Goal: Find specific page/section: Find specific page/section

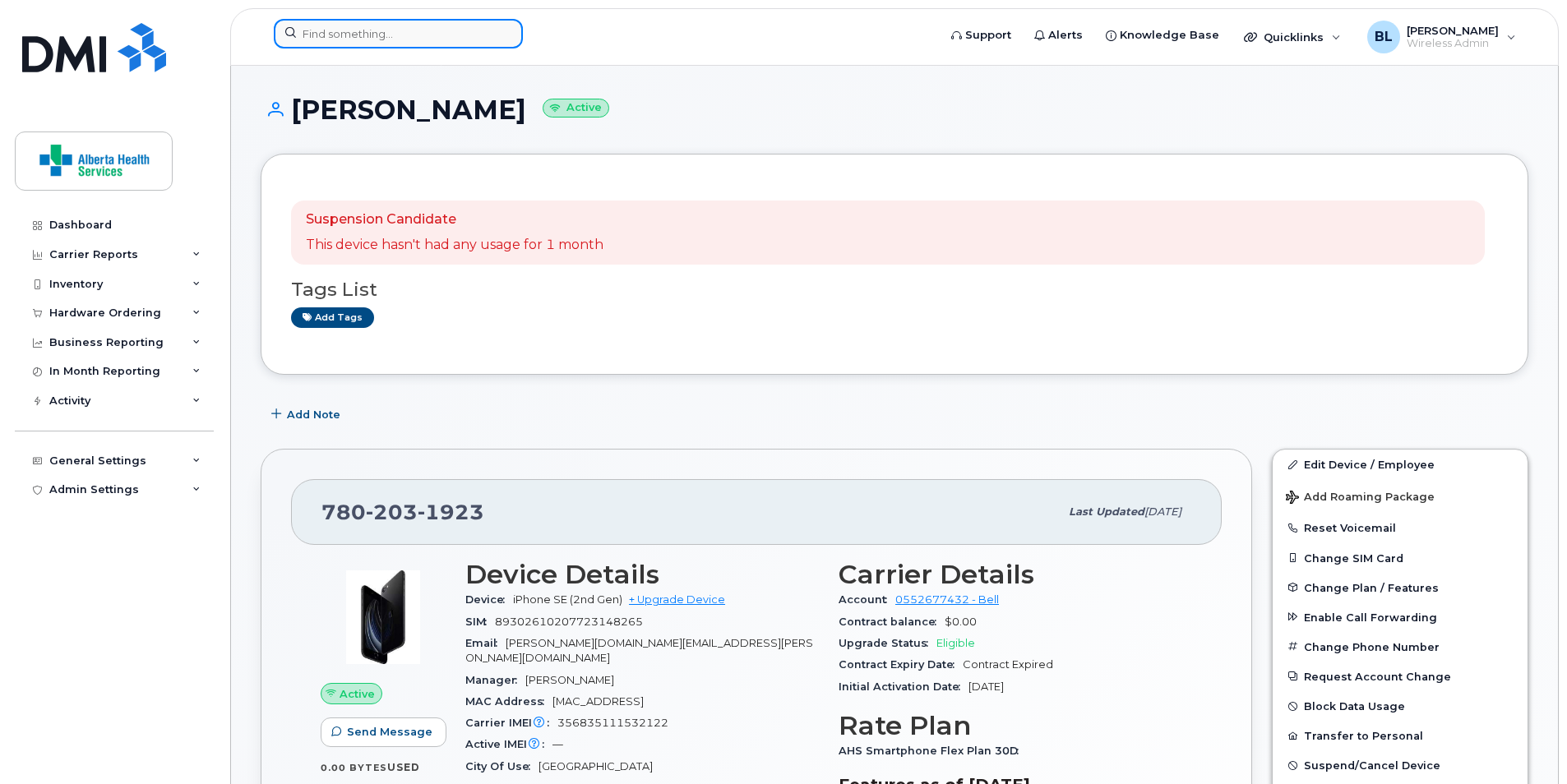
click at [371, 47] on input at bounding box center [398, 34] width 249 height 30
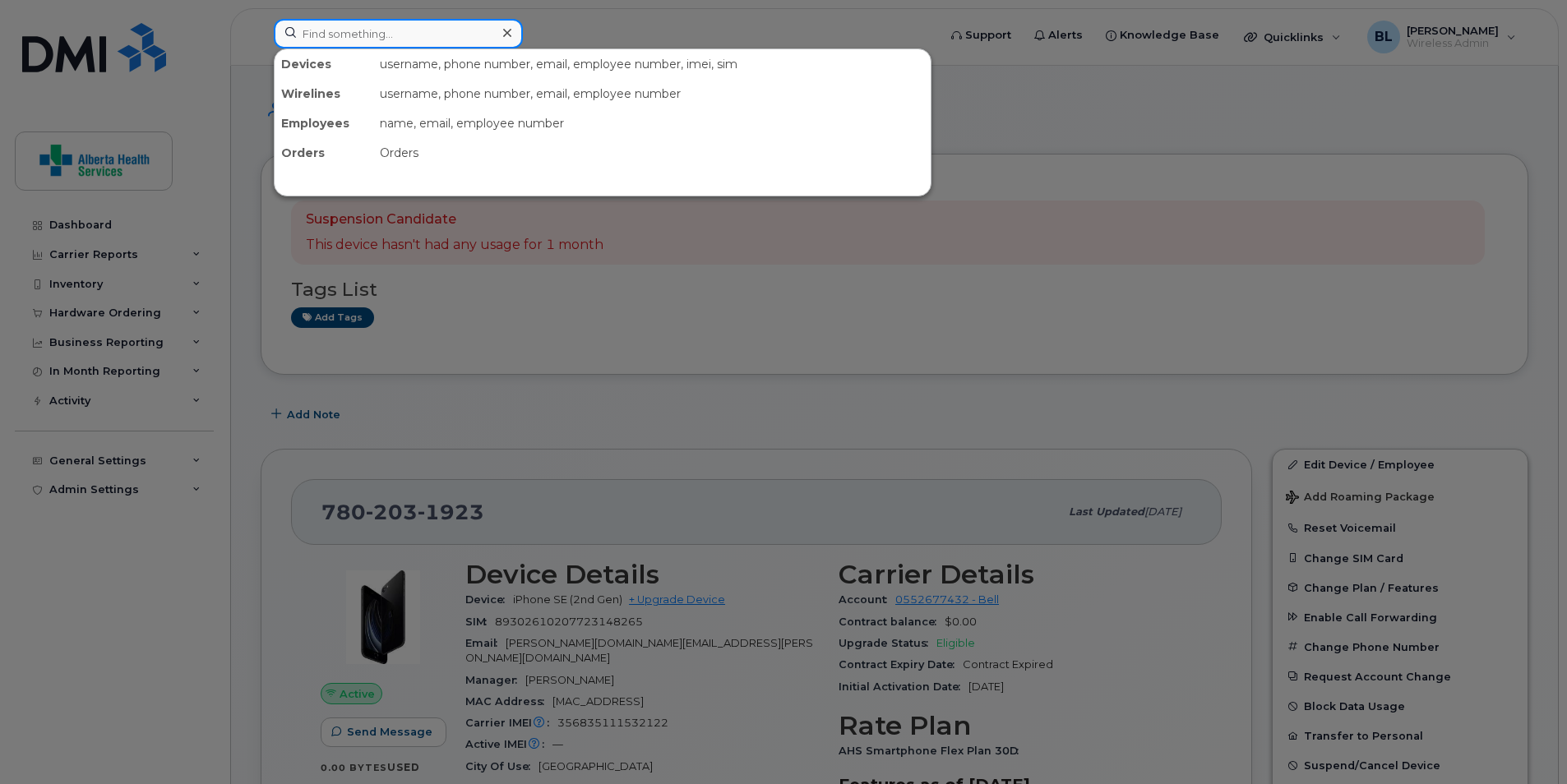
paste input "780-210-7964"
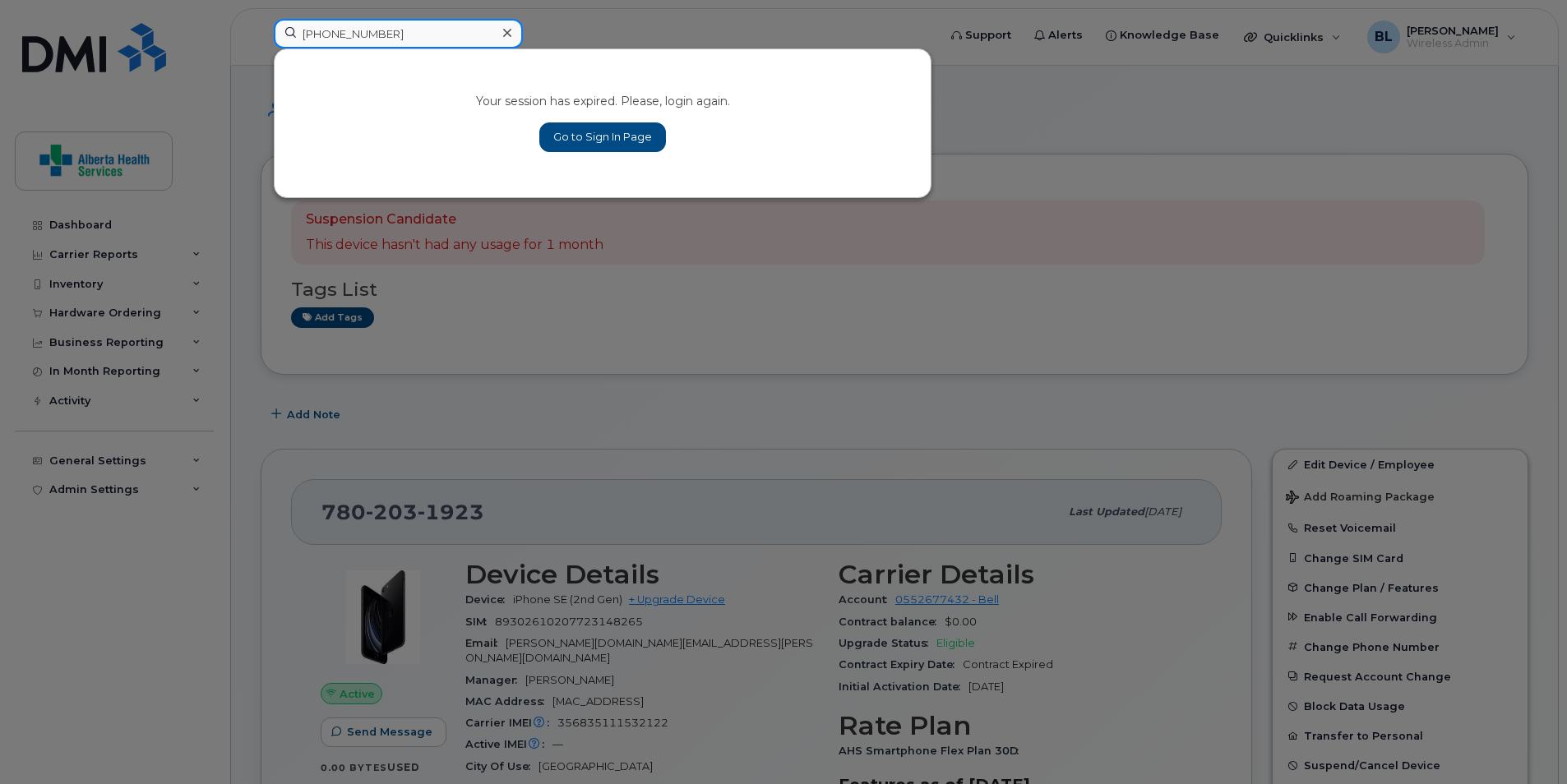
type input "[PHONE_NUMBER]"
click at [631, 136] on link "Go to Sign In Page" at bounding box center [602, 137] width 127 height 30
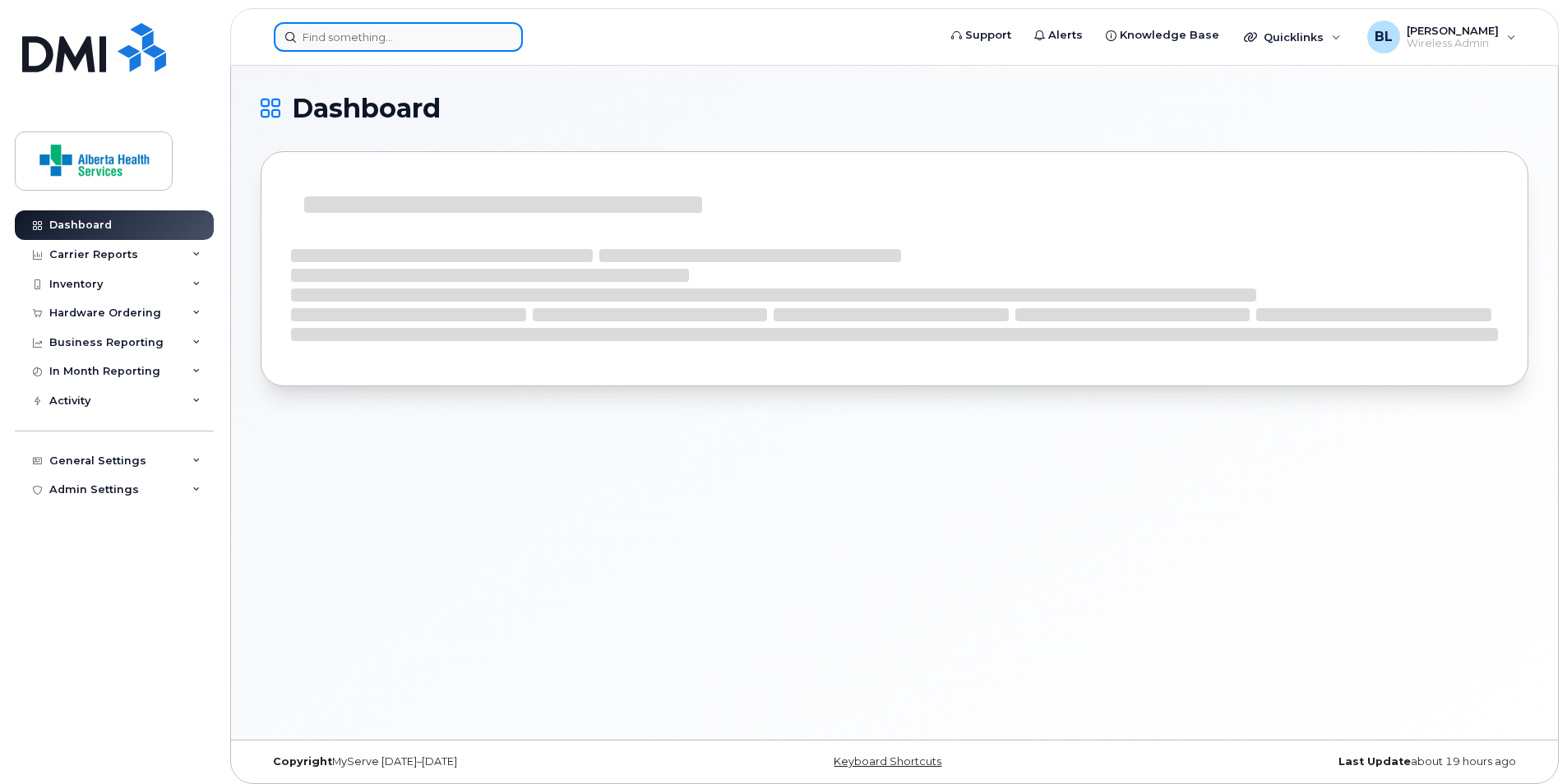
click at [349, 30] on input at bounding box center [398, 37] width 249 height 30
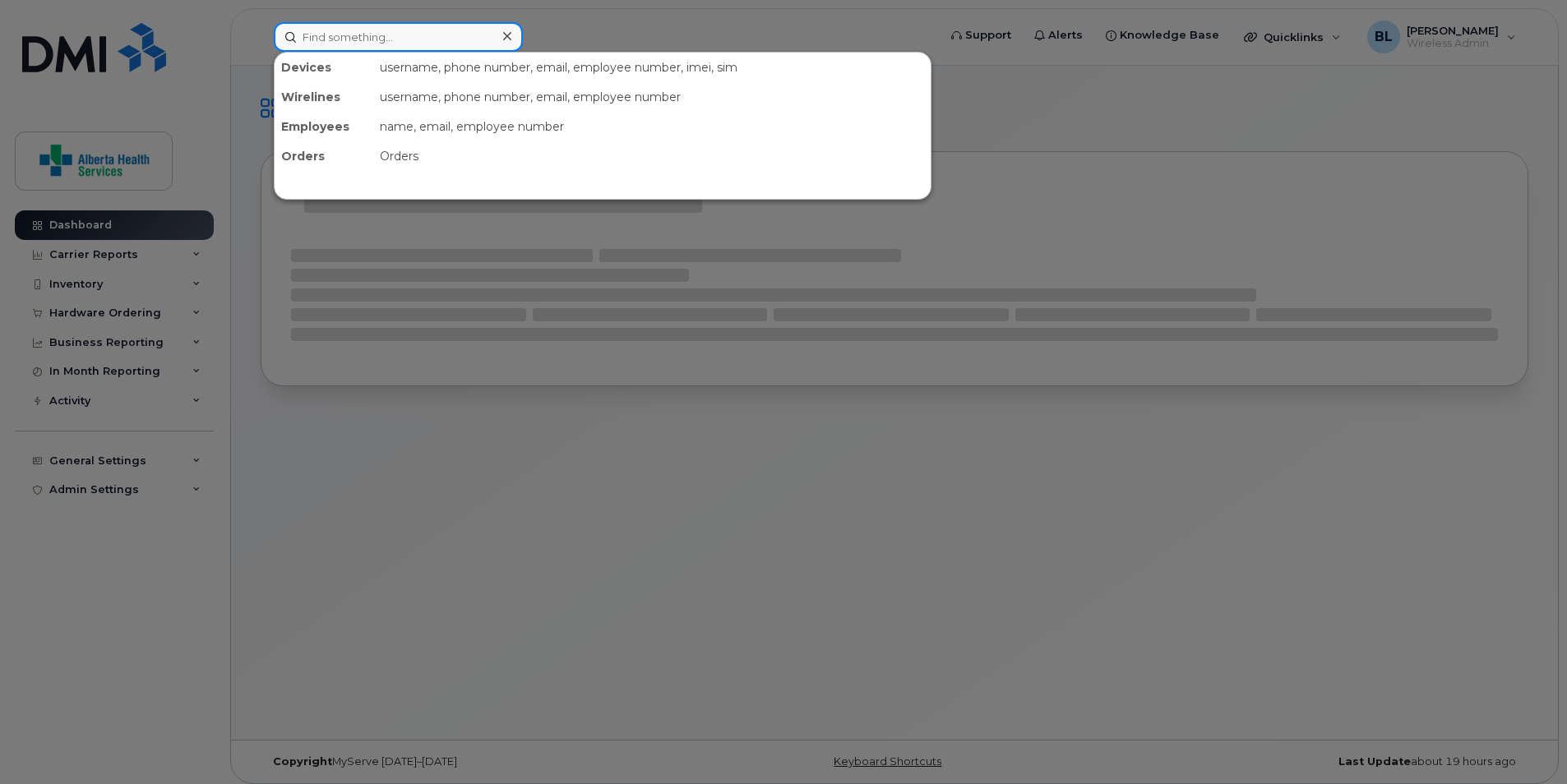
paste input "780-210-7964"
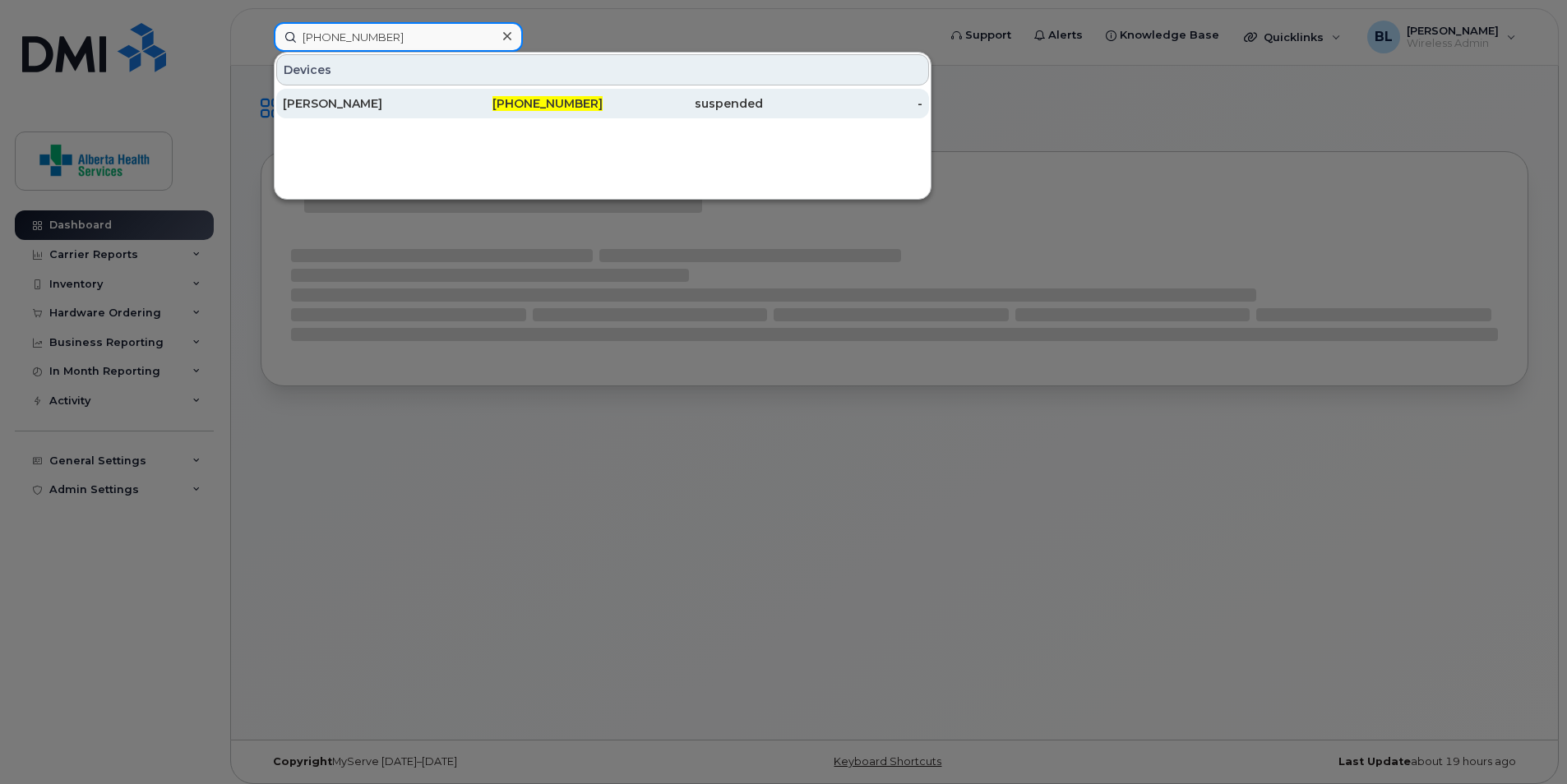
type input "780-210-7964"
click at [359, 110] on div "Julie Zapisocki" at bounding box center [363, 103] width 161 height 17
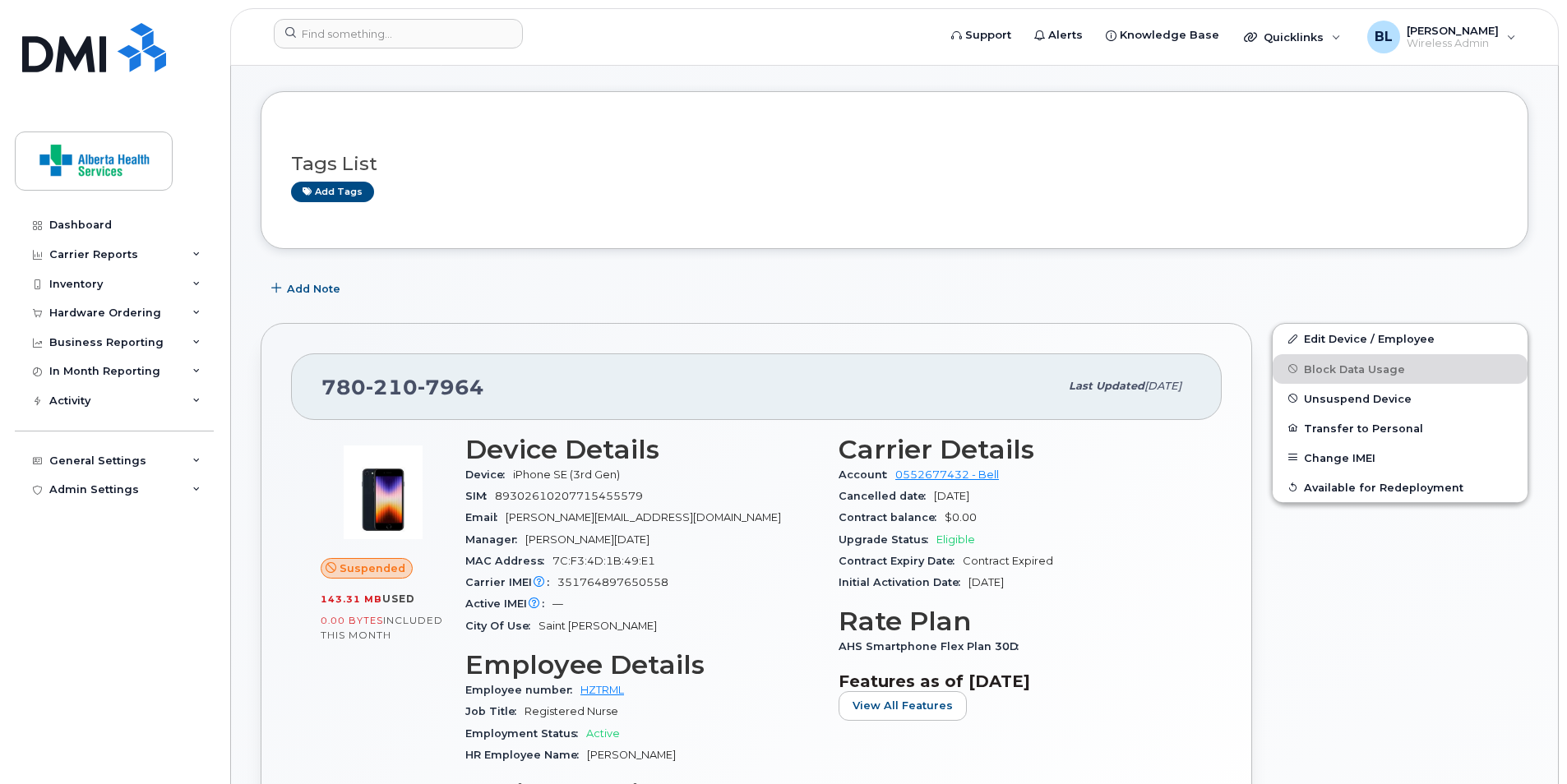
scroll to position [247, 0]
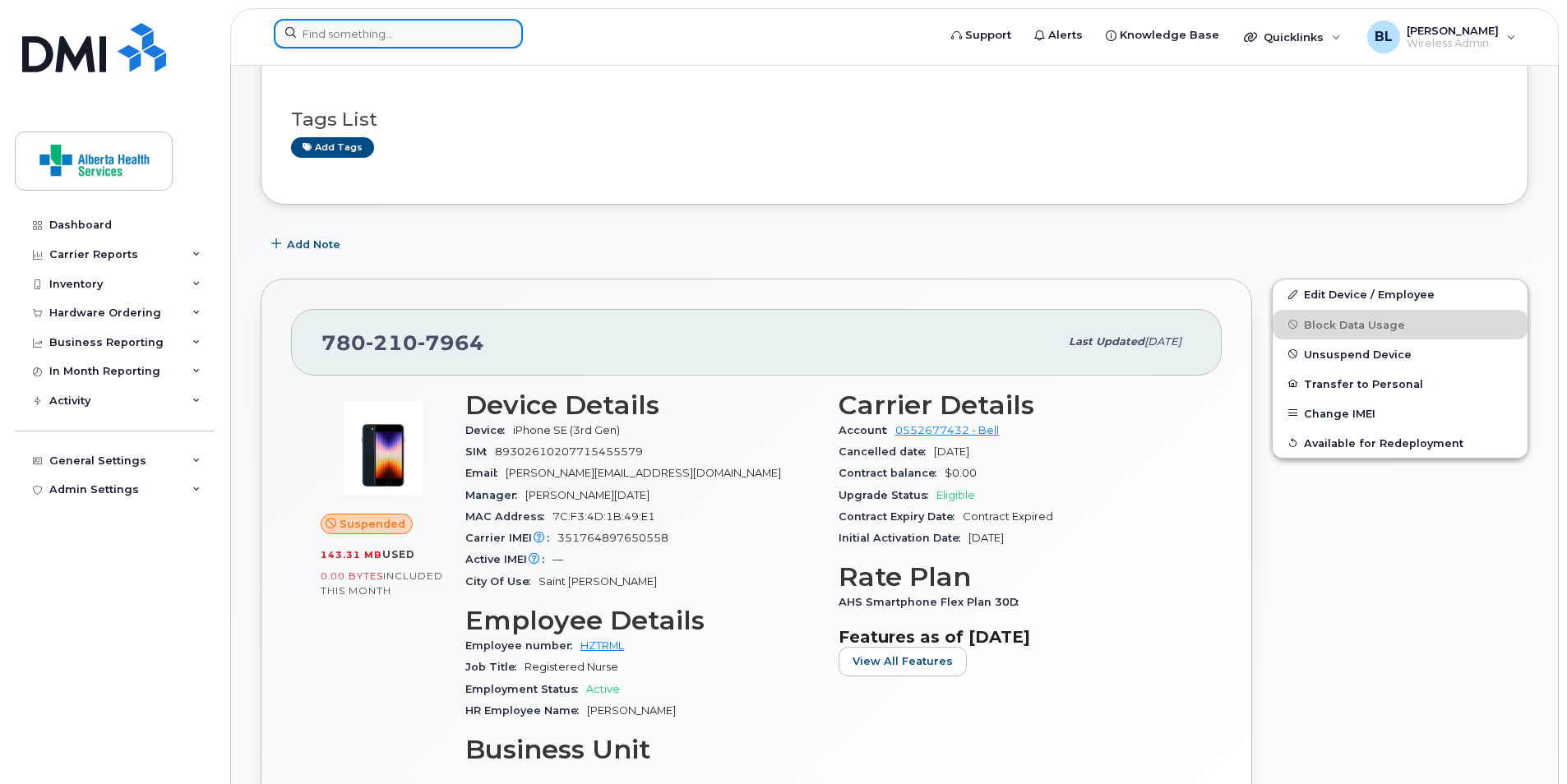
click at [433, 31] on input at bounding box center [398, 34] width 249 height 30
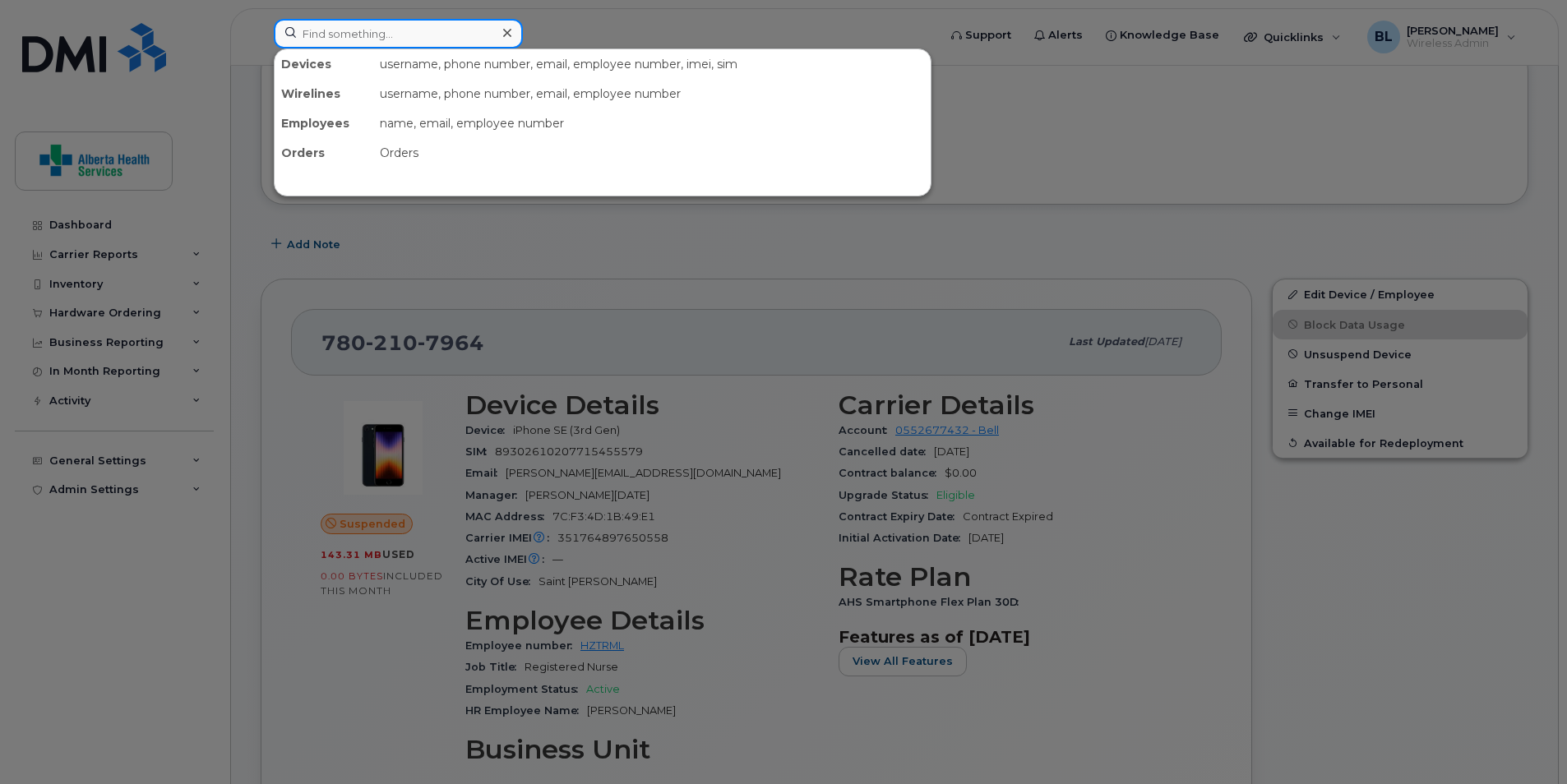
paste input "780-227-6221"
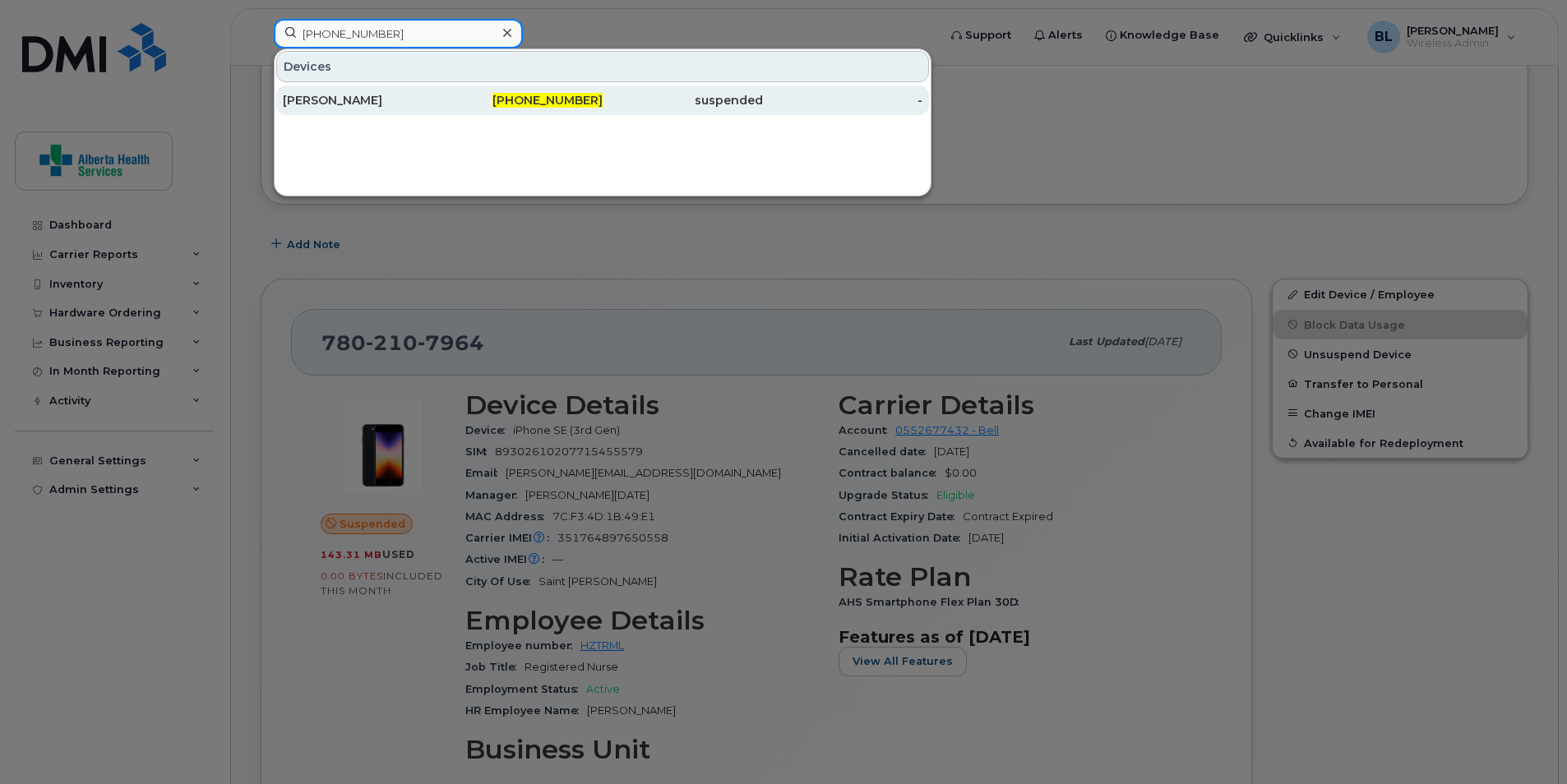
type input "780-227-6221"
click at [329, 94] on div "Hillary McGuire" at bounding box center [363, 100] width 161 height 17
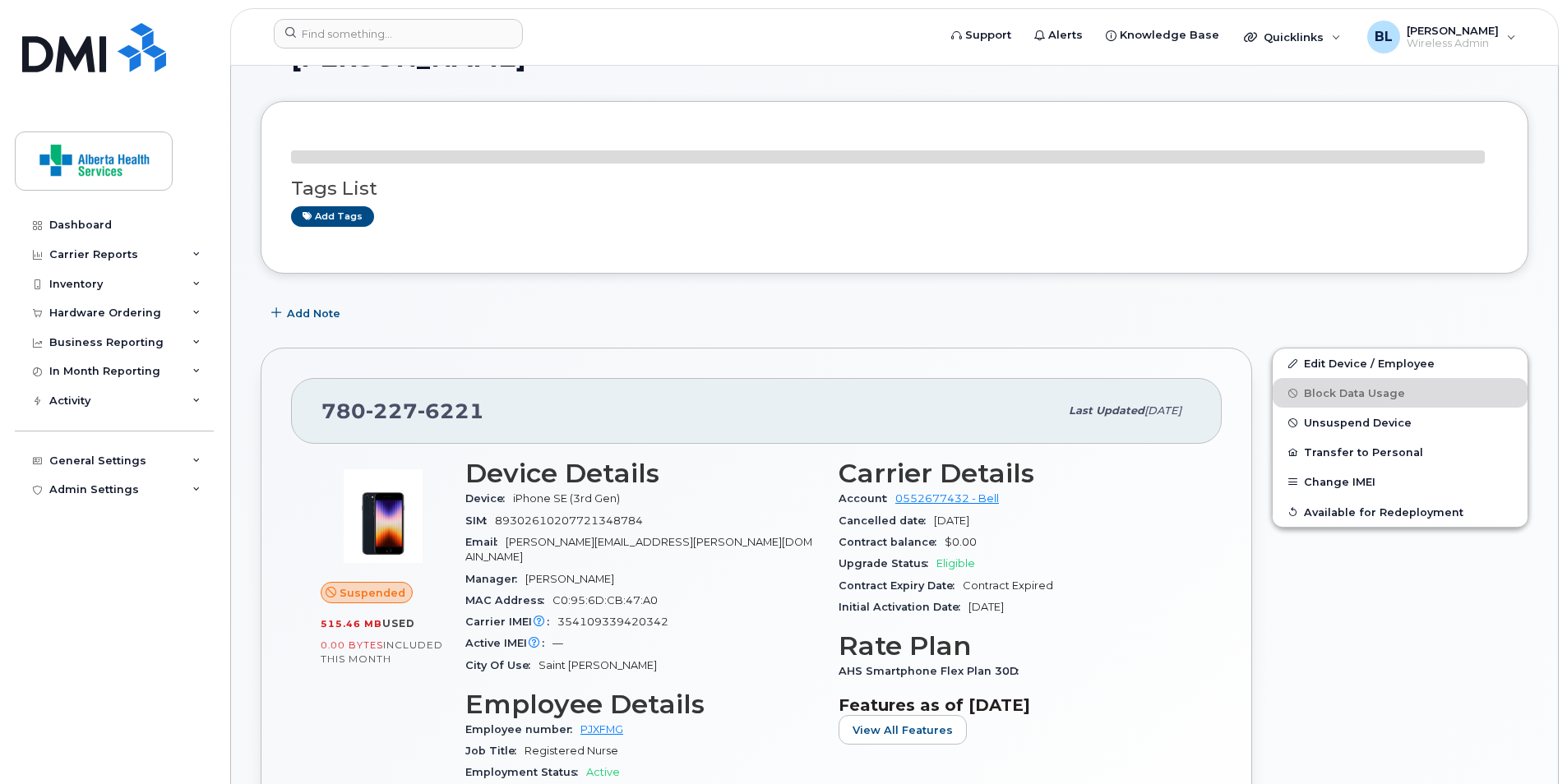
scroll to position [82, 0]
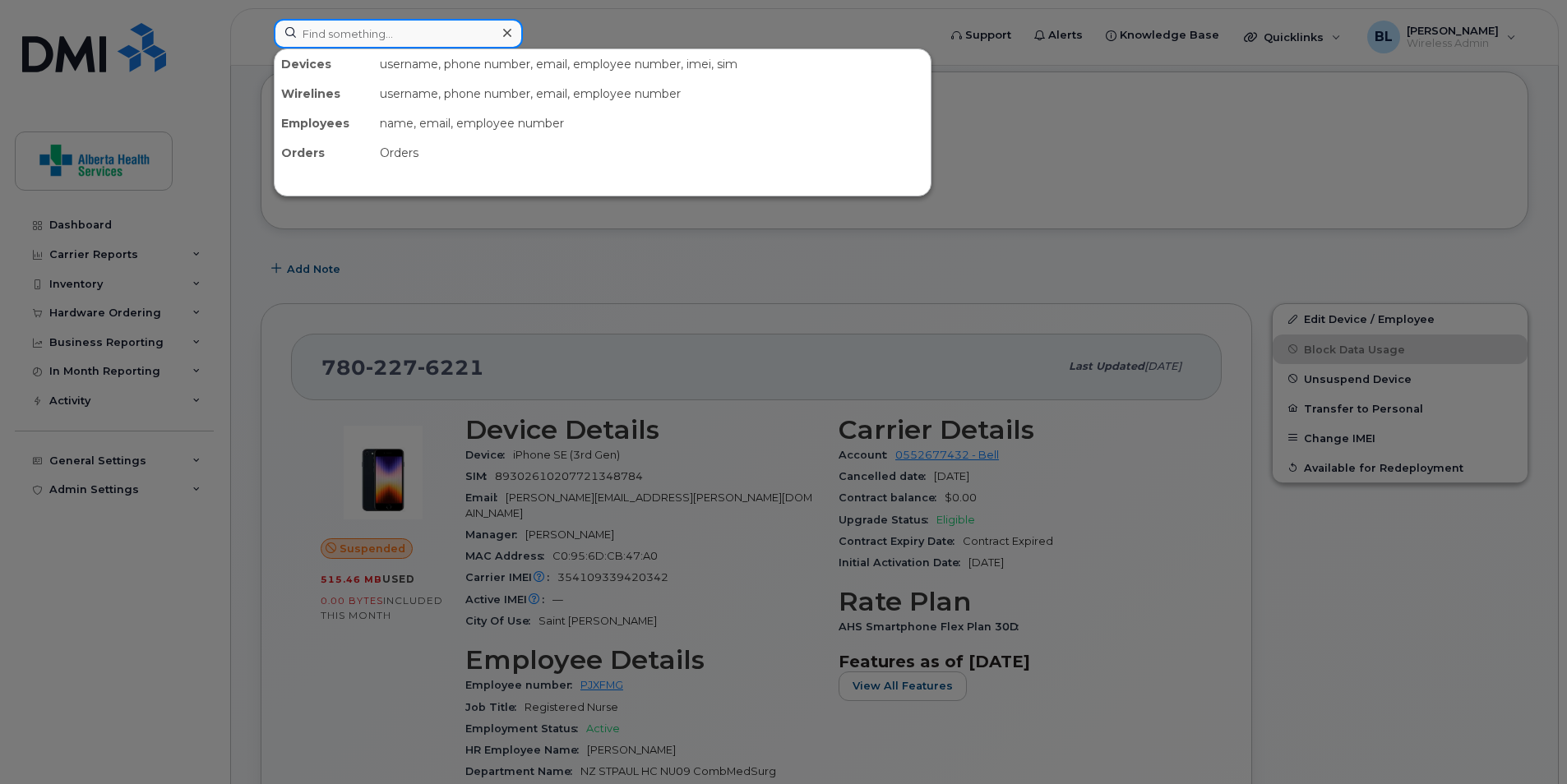
click at [467, 33] on input at bounding box center [398, 34] width 249 height 30
paste input "780-227-6223"
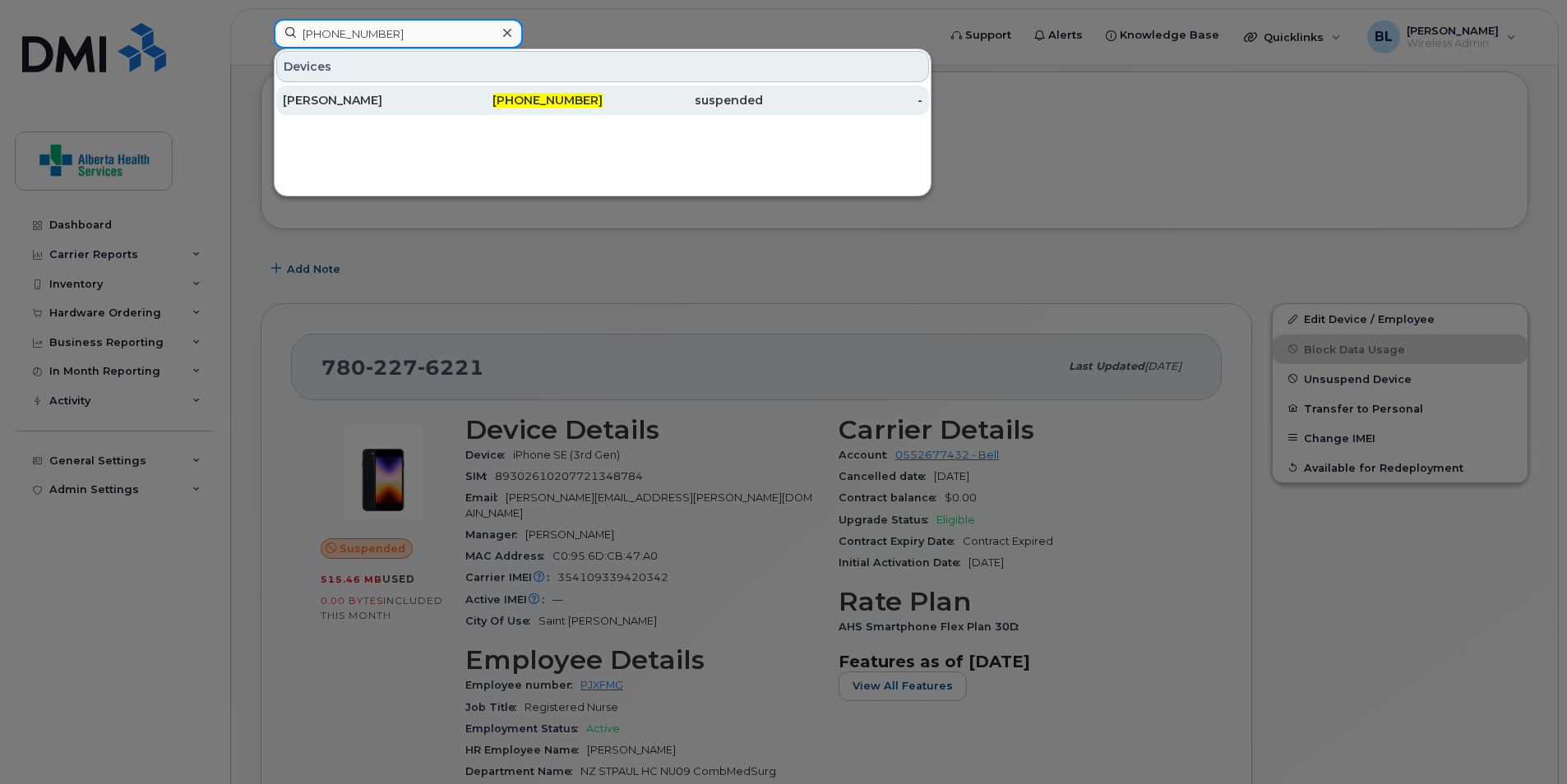
type input "780-227-6223"
click at [338, 96] on div "[PERSON_NAME]" at bounding box center [363, 100] width 161 height 17
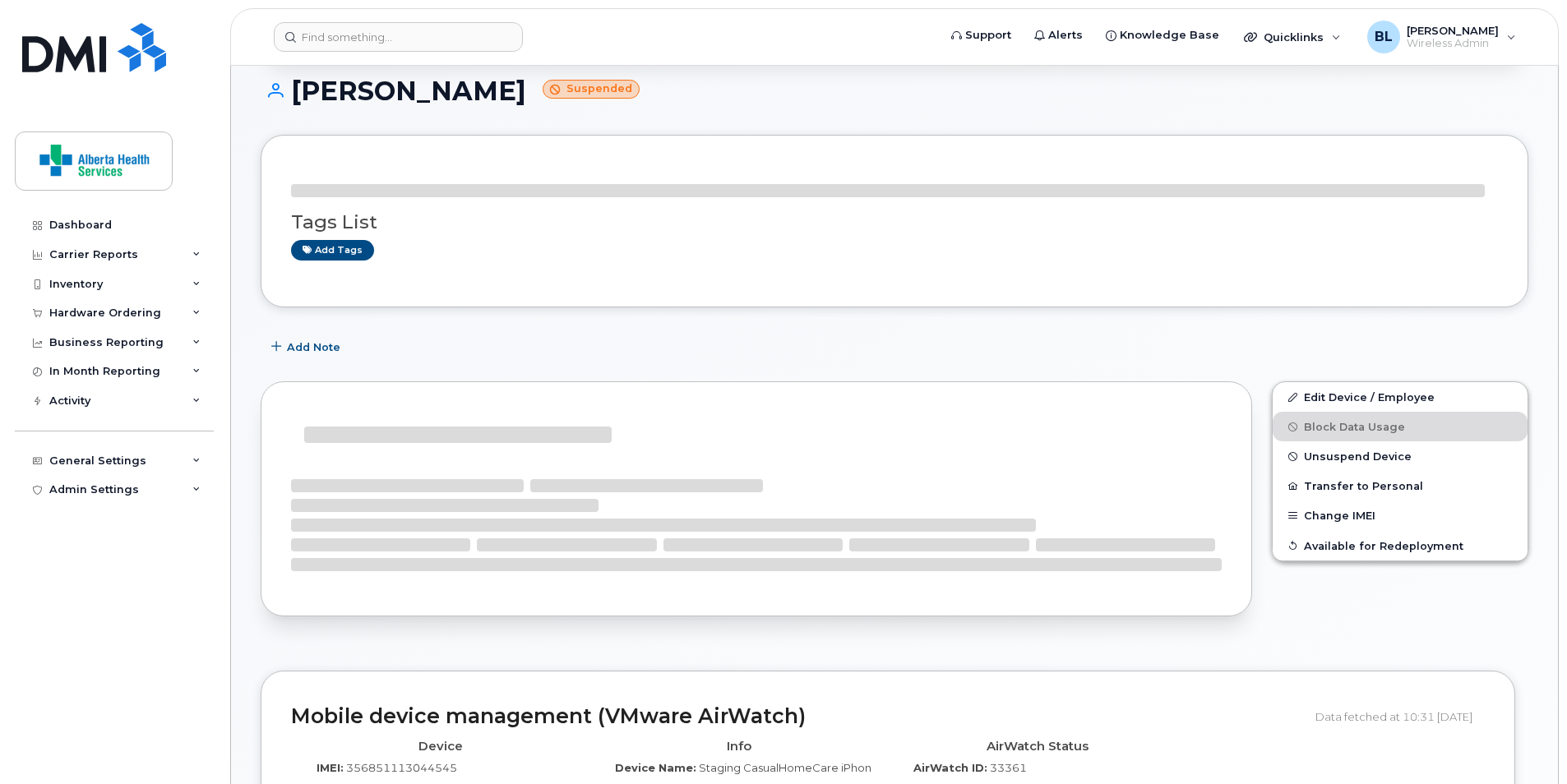
scroll to position [165, 0]
